Goal: Information Seeking & Learning: Learn about a topic

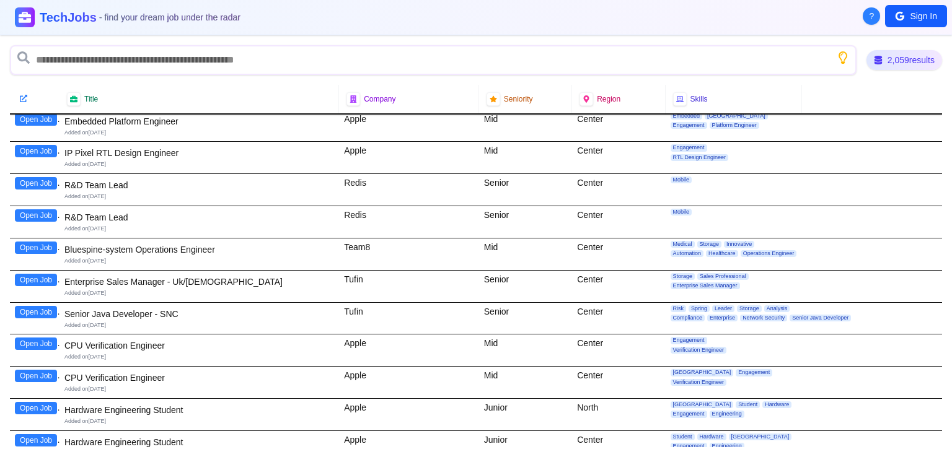
scroll to position [454, 0]
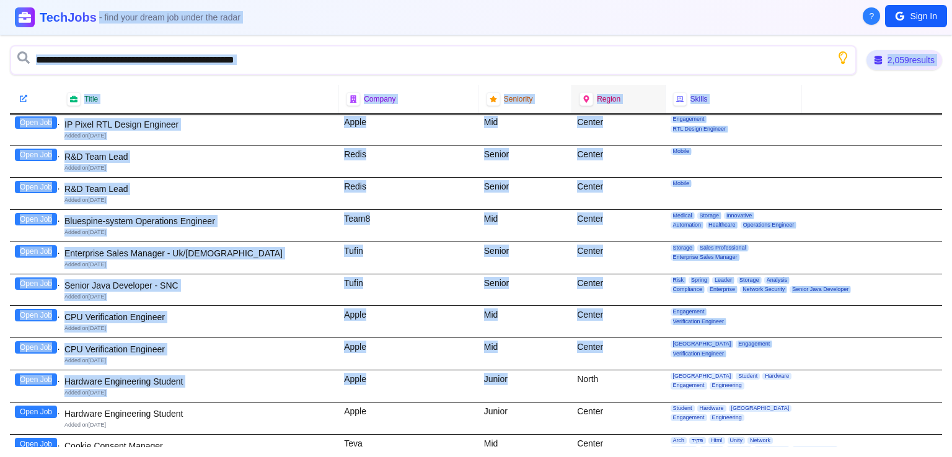
drag, startPoint x: 518, startPoint y: 454, endPoint x: 615, endPoint y: 14, distance: 451.3
click at [615, 14] on main "TechJobs - find your dream job under the radar 2,059 results Title Company Seni…" at bounding box center [476, 228] width 952 height 457
click at [556, 288] on div "Senior" at bounding box center [525, 291] width 93 height 32
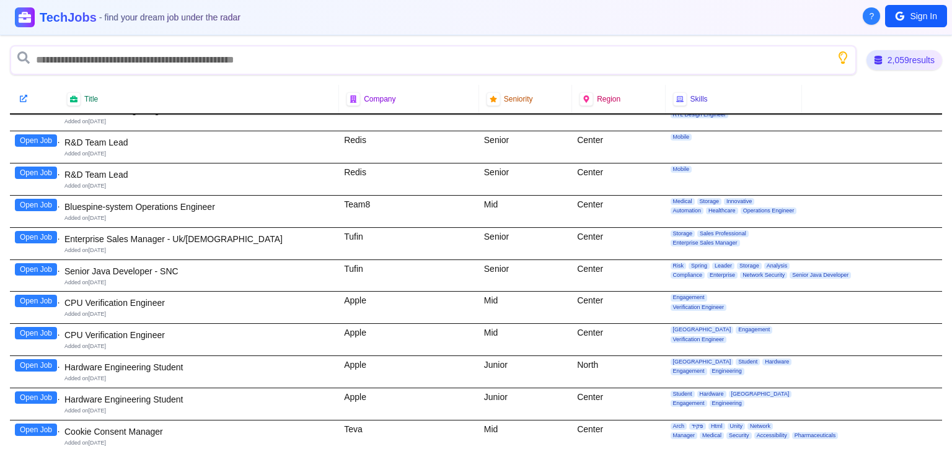
scroll to position [0, 0]
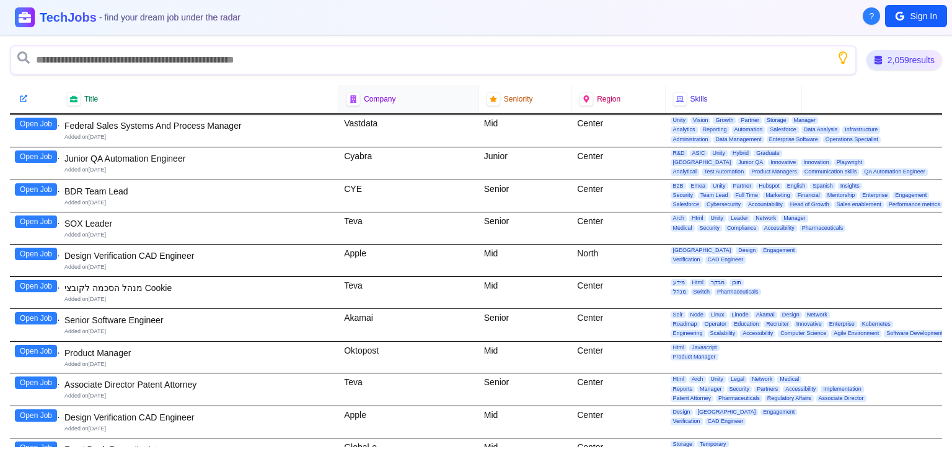
click at [387, 105] on div "Company" at bounding box center [409, 99] width 140 height 29
click at [367, 94] on span "Company" at bounding box center [380, 99] width 32 height 10
click at [367, 105] on div "Company" at bounding box center [408, 99] width 125 height 14
click at [368, 99] on span "Company" at bounding box center [380, 99] width 32 height 10
click at [350, 100] on icon at bounding box center [353, 99] width 7 height 9
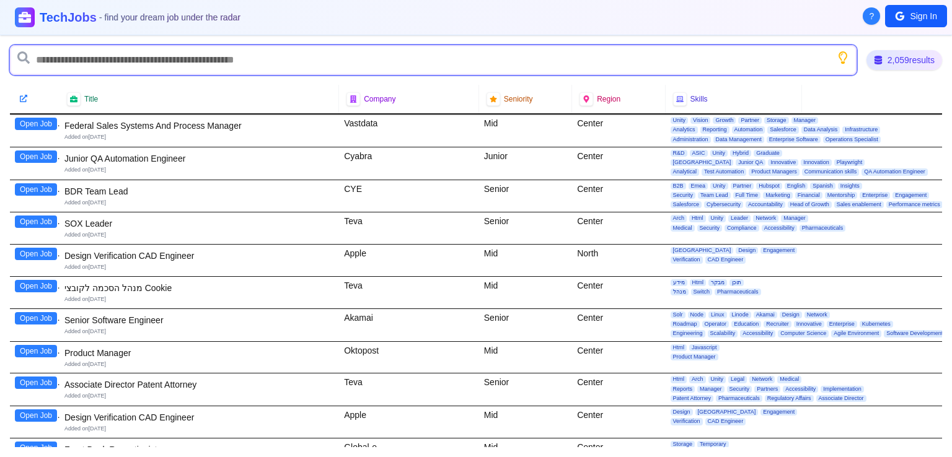
click at [243, 67] on input "text" at bounding box center [433, 60] width 847 height 30
type input "********"
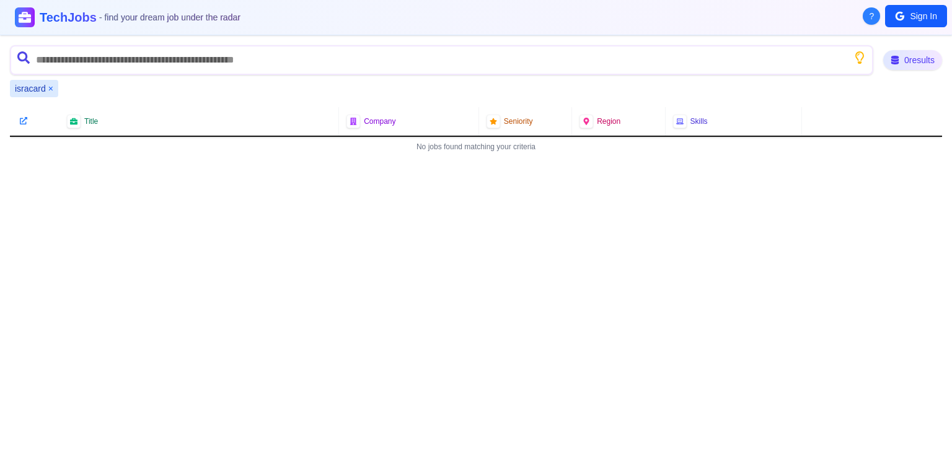
click at [53, 88] on button "×" at bounding box center [50, 88] width 5 height 12
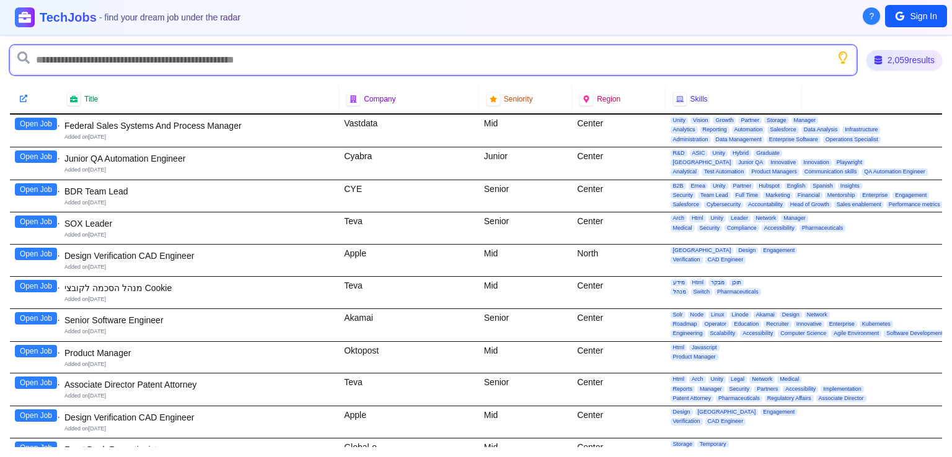
click at [63, 61] on input "text" at bounding box center [433, 60] width 847 height 30
type input "****"
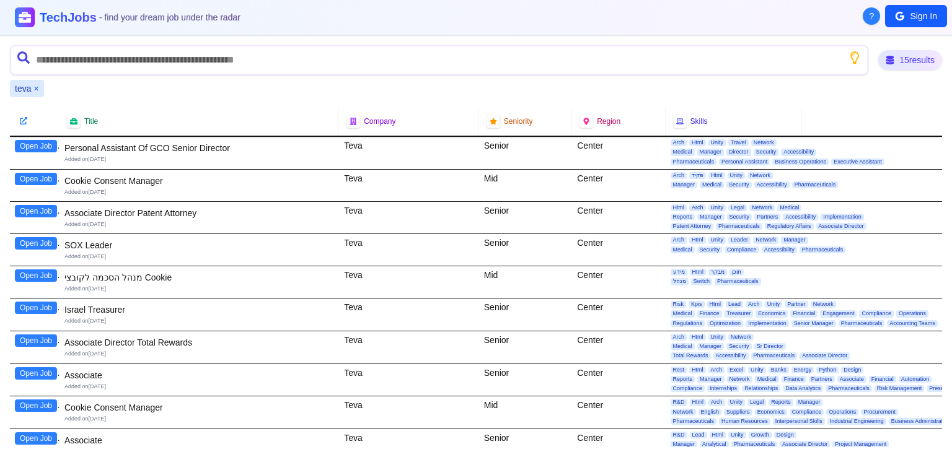
click at [38, 90] on button "×" at bounding box center [35, 88] width 5 height 12
